Goal: Communication & Community: Answer question/provide support

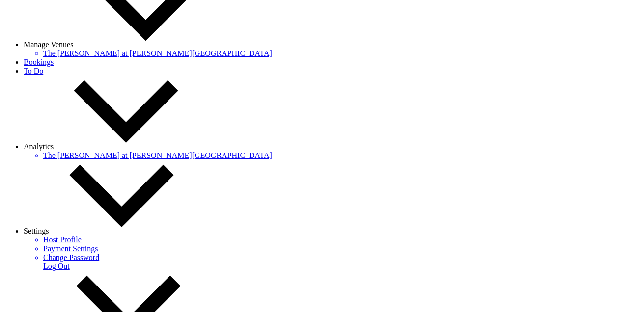
scroll to position [238, 0]
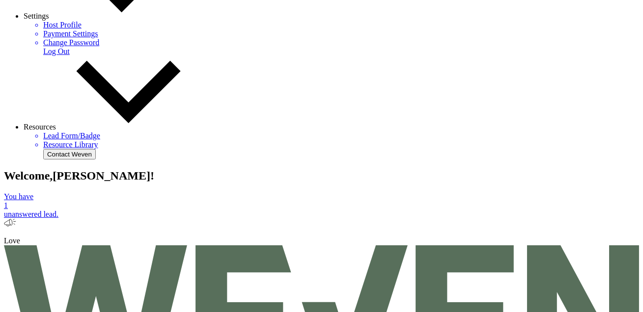
scroll to position [416, 0]
drag, startPoint x: 192, startPoint y: 158, endPoint x: 265, endPoint y: 132, distance: 77.8
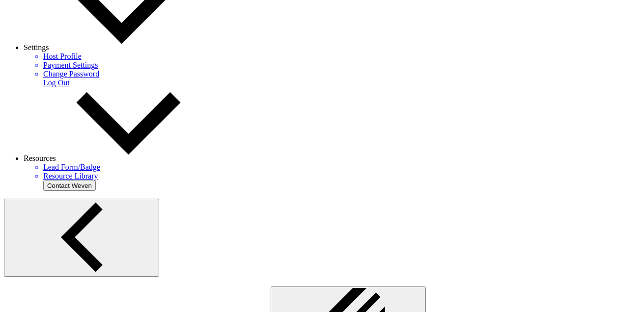
scroll to position [444, 0]
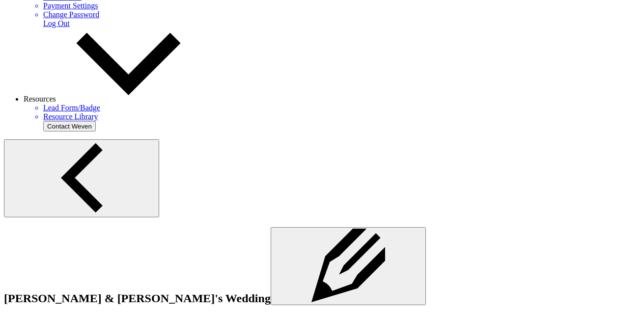
drag, startPoint x: 187, startPoint y: 225, endPoint x: 136, endPoint y: 160, distance: 82.9
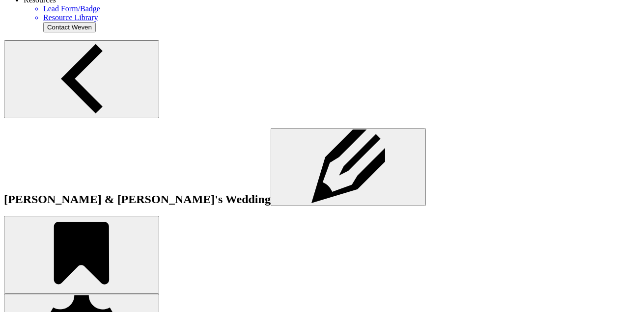
scroll to position [546, 0]
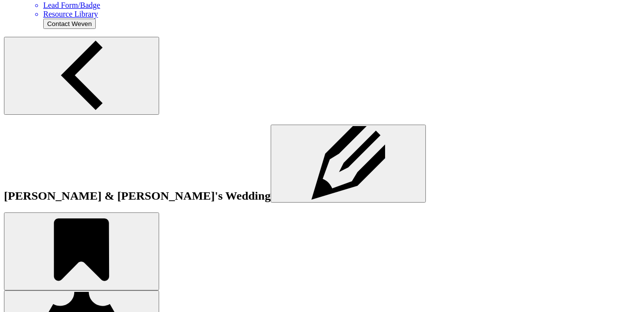
drag, startPoint x: 91, startPoint y: 221, endPoint x: 98, endPoint y: 216, distance: 9.1
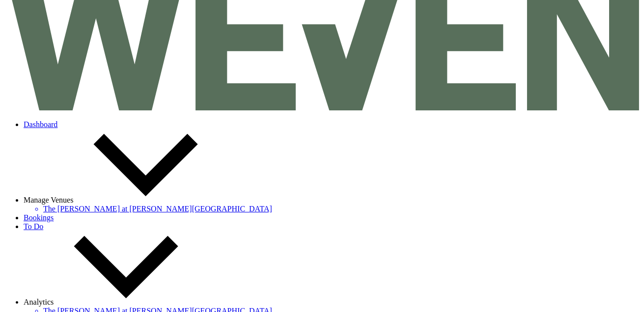
scroll to position [0, 0]
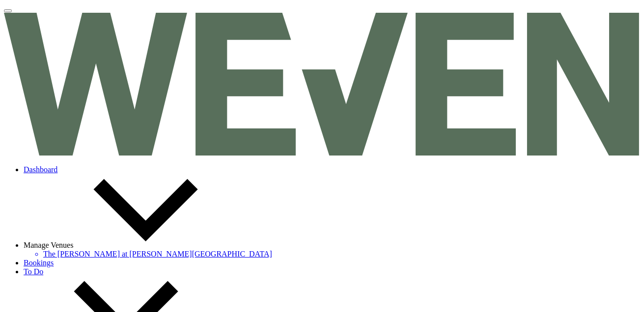
click at [57, 165] on link "Dashboard" at bounding box center [41, 169] width 34 height 8
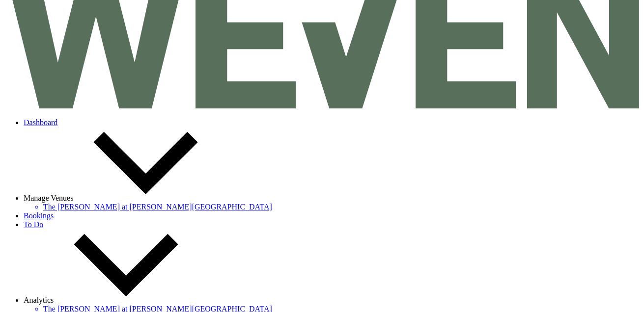
scroll to position [119, 0]
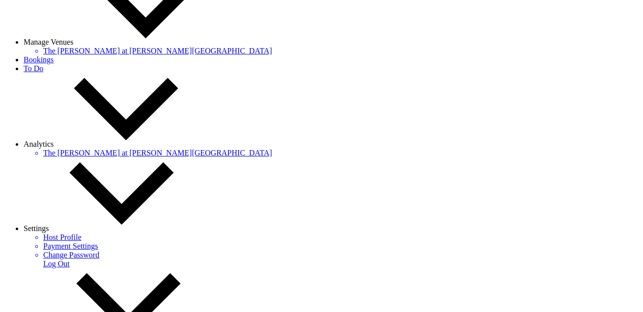
scroll to position [238, 0]
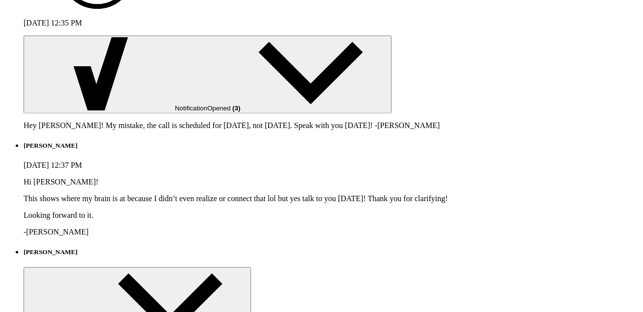
scroll to position [3953, 0]
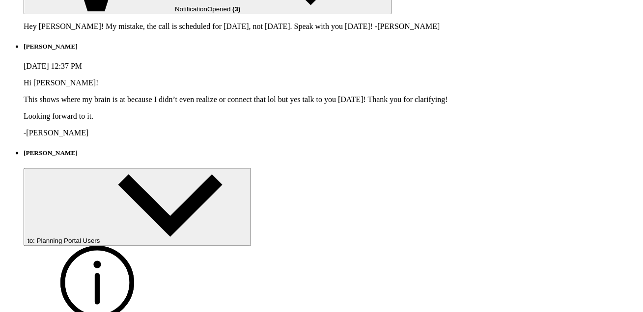
scroll to position [4053, 0]
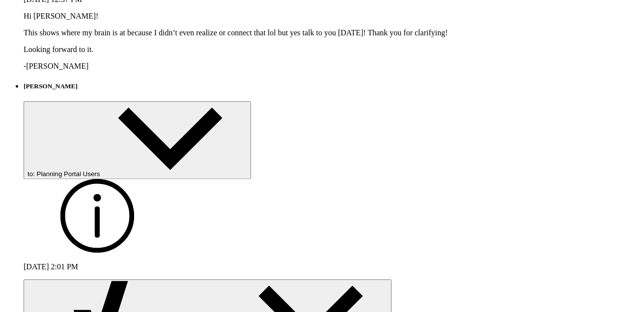
scroll to position [4172, 0]
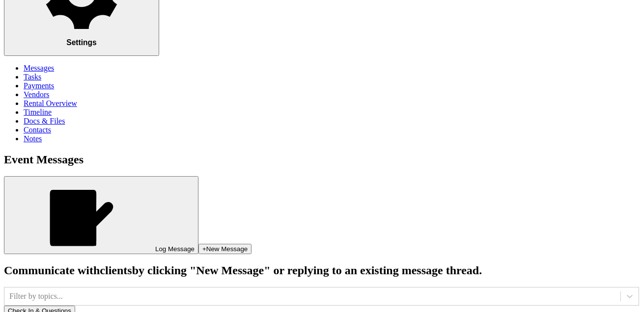
scroll to position [0, 0]
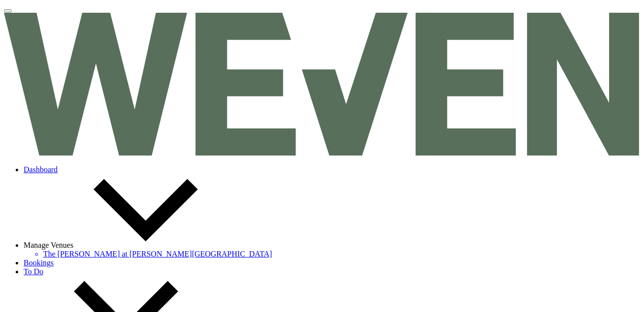
drag, startPoint x: 111, startPoint y: 15, endPoint x: 210, endPoint y: 15, distance: 98.7
click at [57, 165] on link "Dashboard" at bounding box center [41, 169] width 34 height 8
drag, startPoint x: 109, startPoint y: 11, endPoint x: 149, endPoint y: 0, distance: 41.6
click at [57, 165] on link "Dashboard" at bounding box center [41, 169] width 34 height 8
